Goal: Task Accomplishment & Management: Use online tool/utility

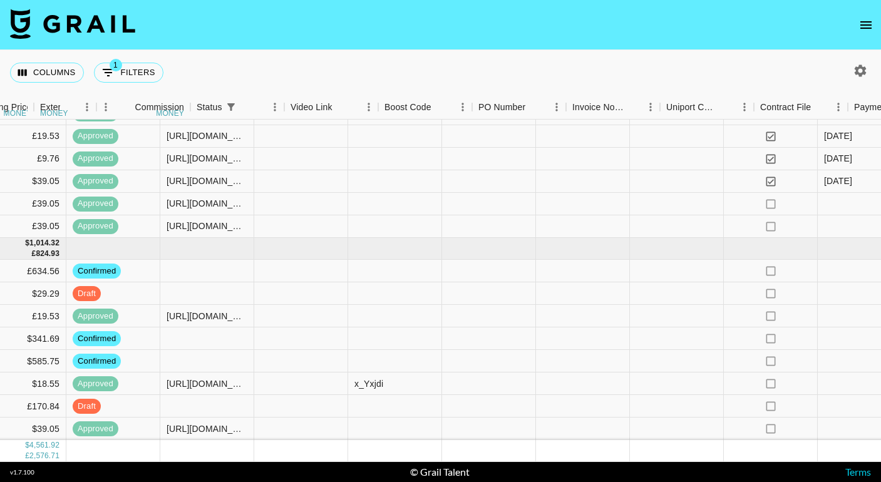
scroll to position [1954, 1120]
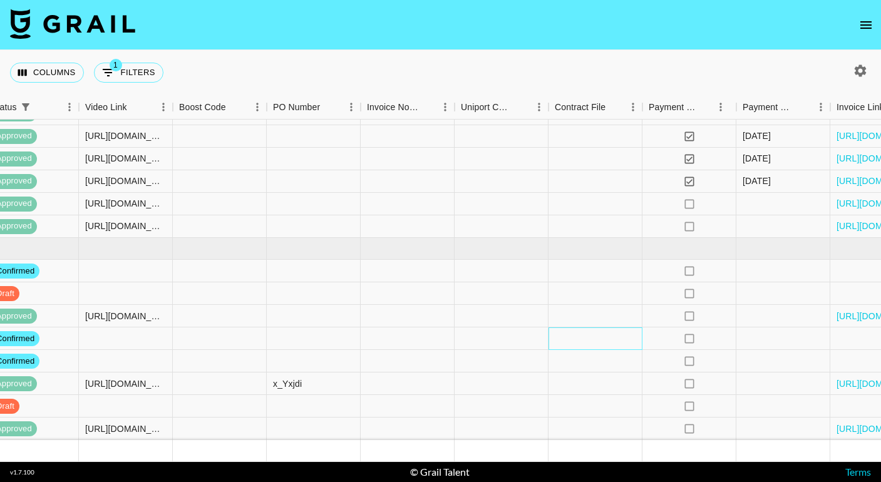
click at [612, 339] on div at bounding box center [596, 339] width 94 height 23
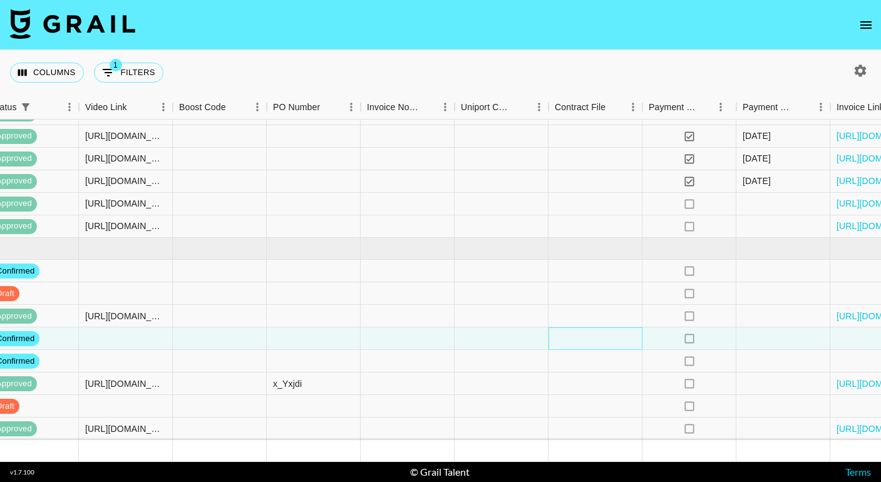
click at [612, 339] on div at bounding box center [596, 339] width 94 height 23
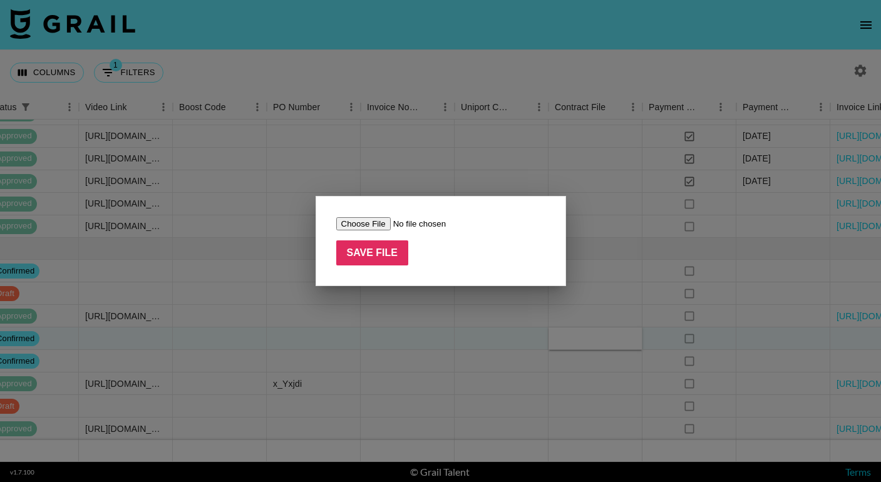
click at [376, 225] on input "file" at bounding box center [415, 223] width 158 height 13
type input "C:\fakepath\Associated Talent - Printful Agreement-2.pdf"
click at [364, 256] on input "Save File" at bounding box center [372, 252] width 73 height 25
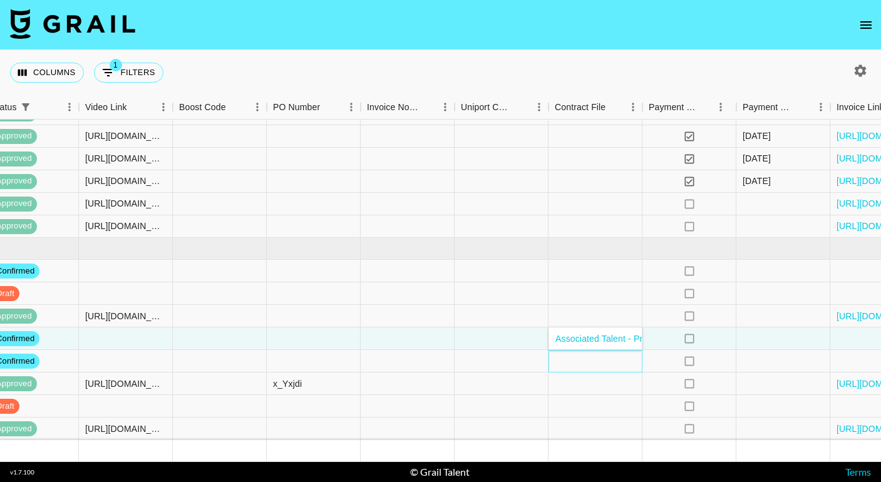
click at [582, 362] on div at bounding box center [596, 361] width 94 height 23
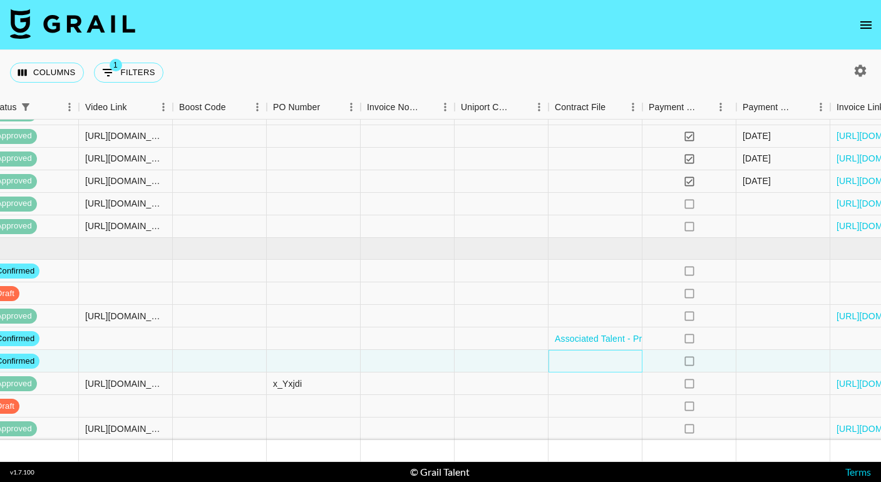
click at [582, 362] on div at bounding box center [596, 361] width 94 height 23
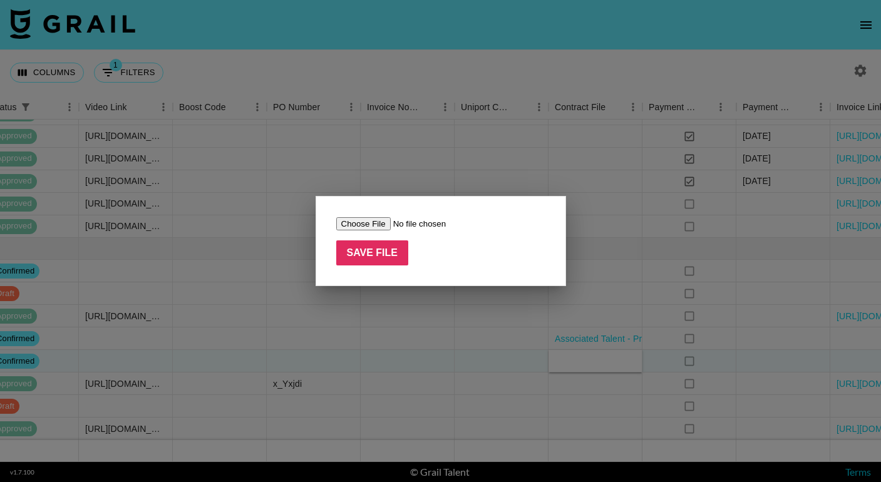
click at [366, 224] on input "file" at bounding box center [415, 223] width 158 height 13
type input "C:\fakepath\Associated Talent - Printful Agreement-2.pdf"
click at [396, 252] on input "Save File" at bounding box center [372, 252] width 73 height 25
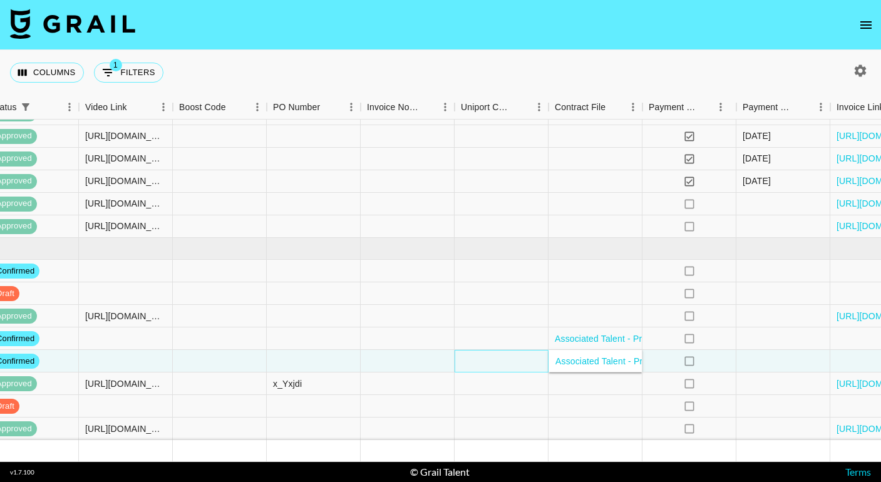
click at [520, 363] on div at bounding box center [502, 361] width 94 height 23
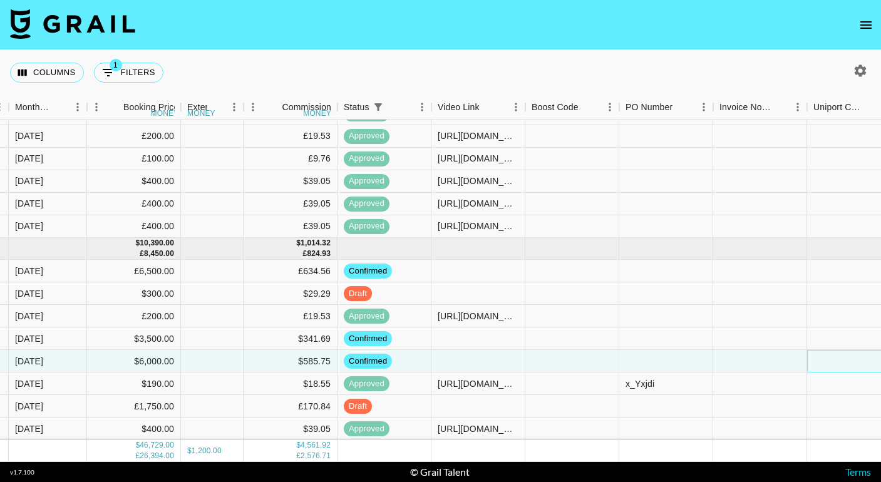
scroll to position [1954, 767]
